Goal: Information Seeking & Learning: Find specific fact

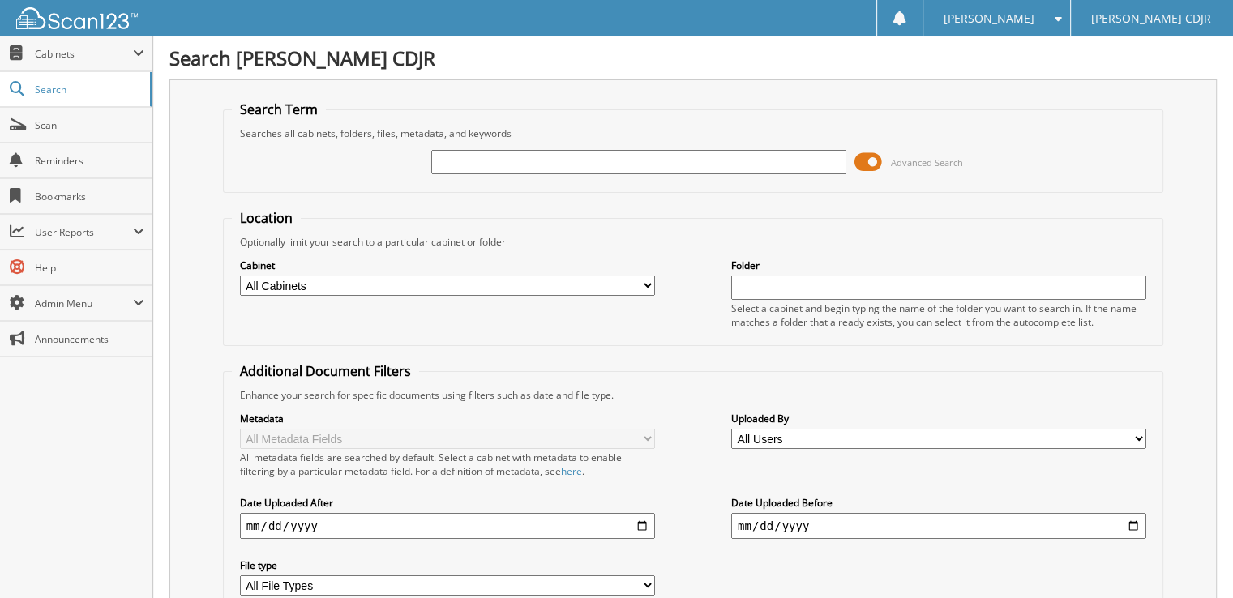
click at [465, 157] on input "text" at bounding box center [638, 162] width 415 height 24
type input "100557"
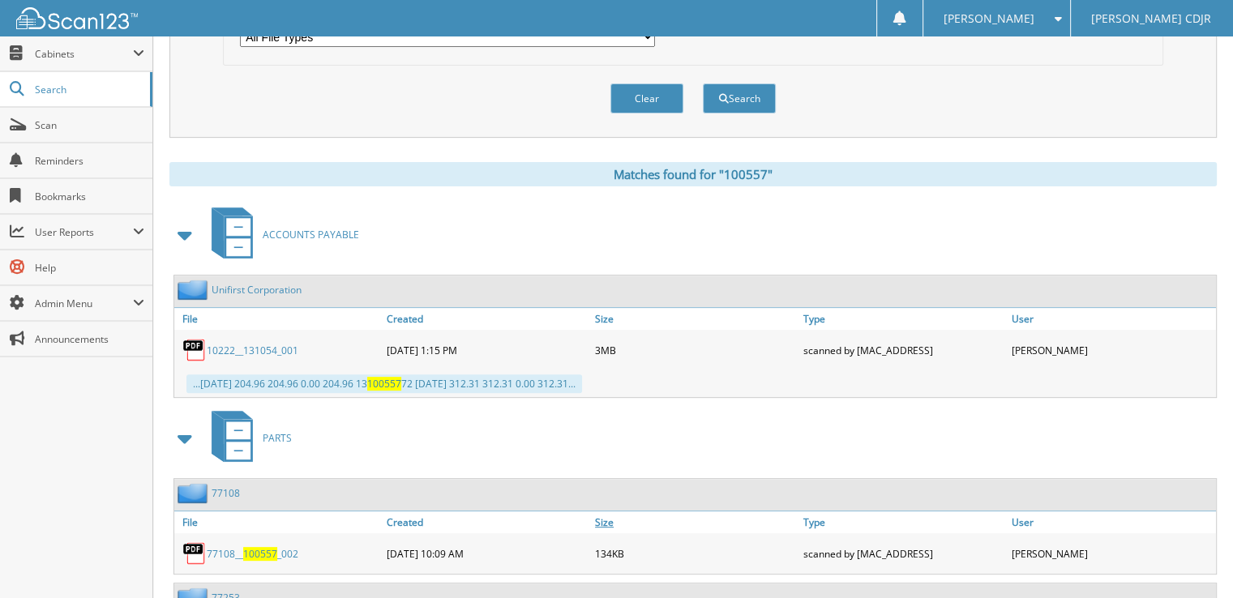
scroll to position [657, 0]
